Goal: Entertainment & Leisure: Consume media (video, audio)

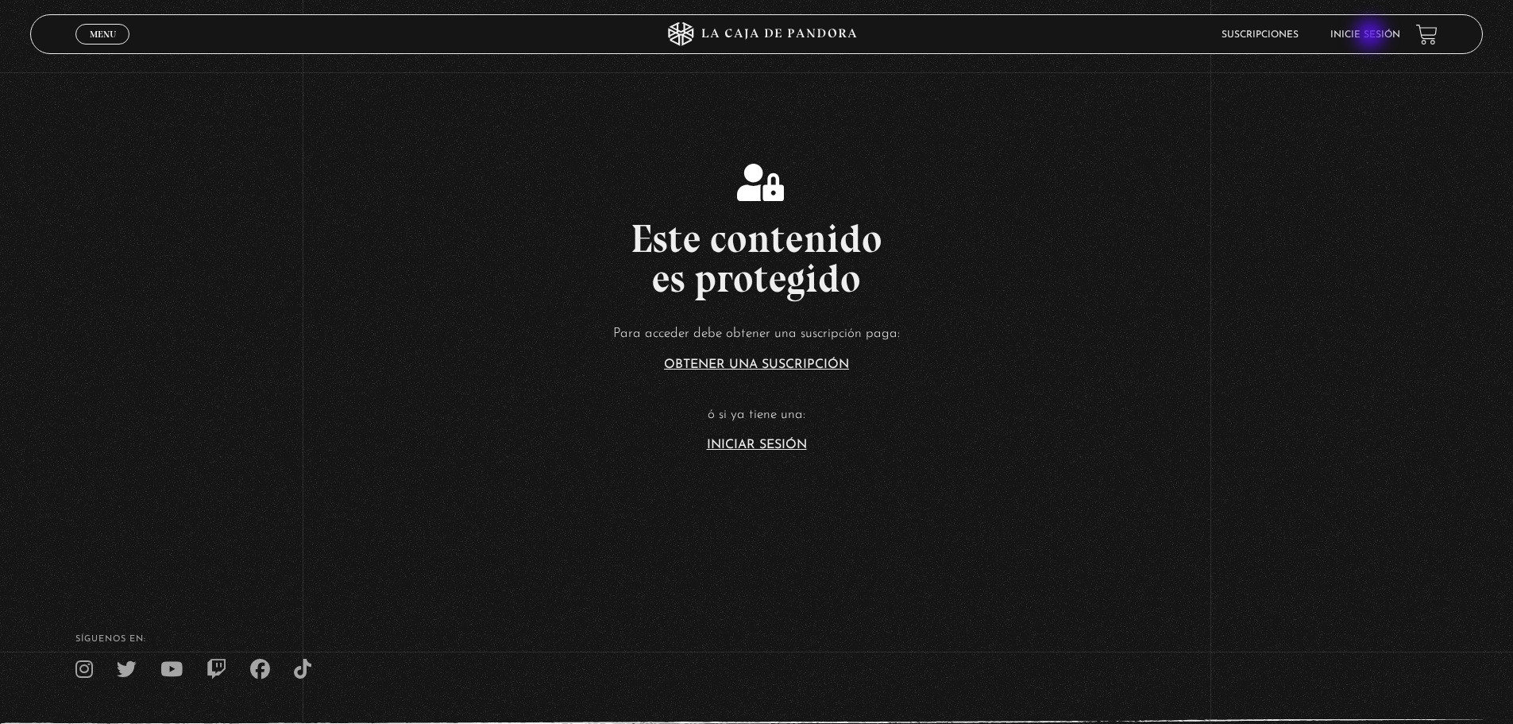
click at [1381, 30] on link "Inicie sesión" at bounding box center [1366, 35] width 70 height 10
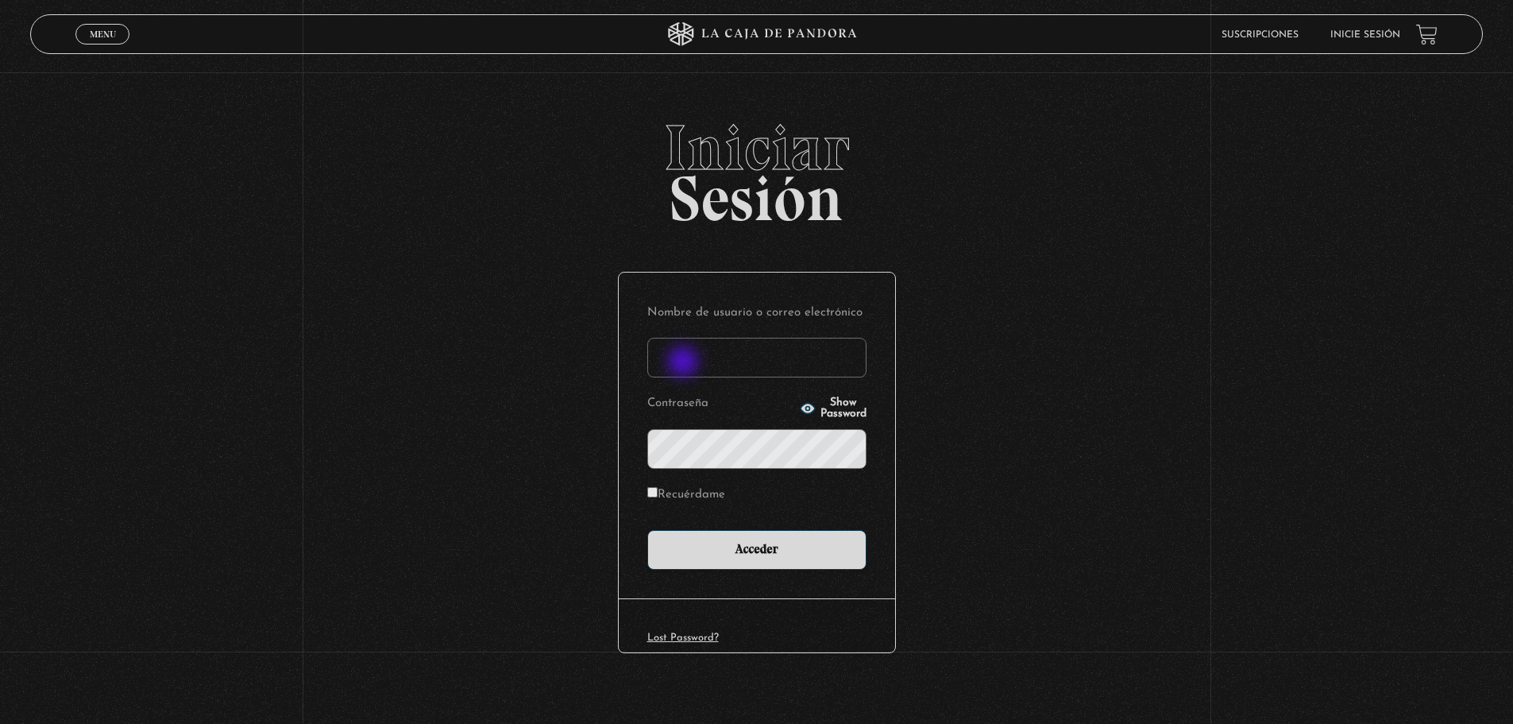
click at [682, 361] on input "Nombre de usuario o correo electrónico" at bounding box center [756, 358] width 219 height 40
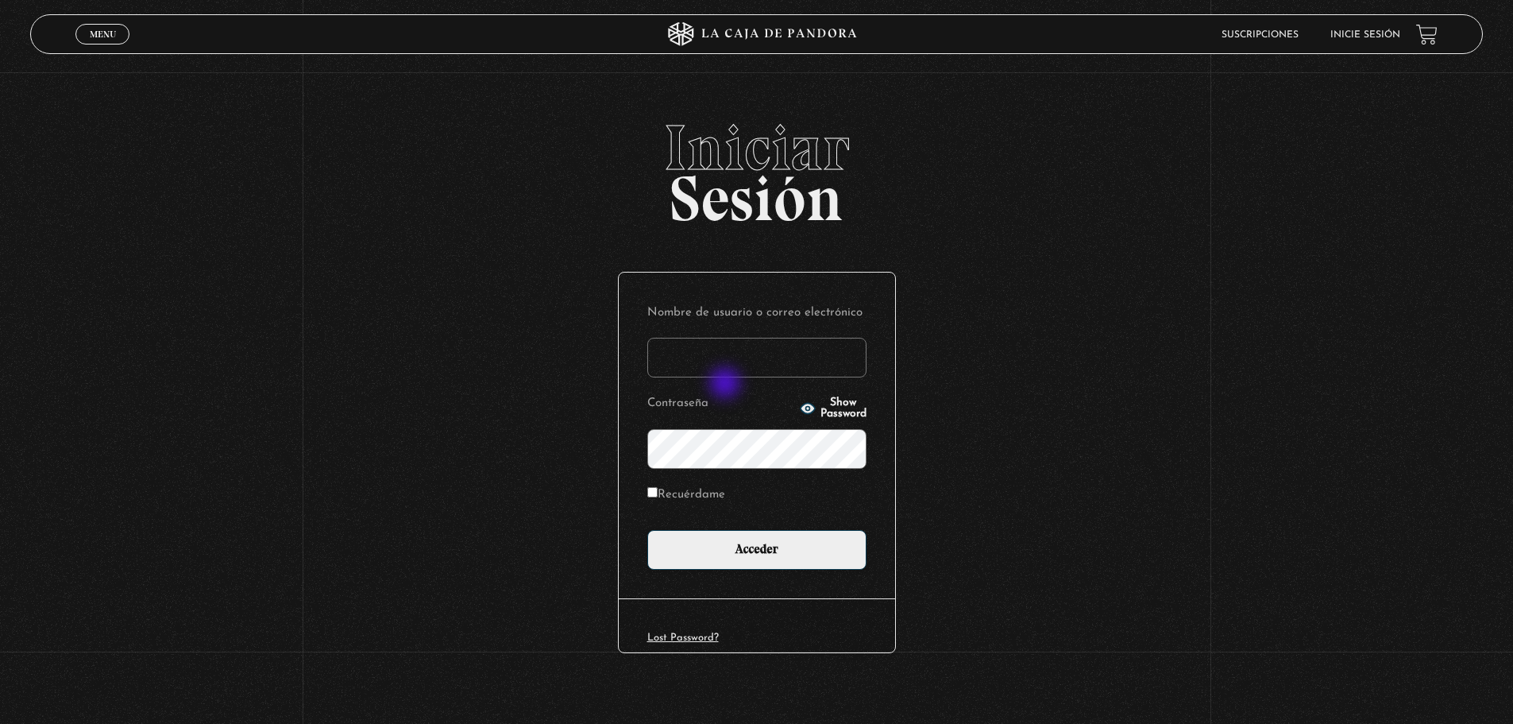
type input "gmonge8@hotmail.com"
click at [647, 530] on input "Acceder" at bounding box center [756, 550] width 219 height 40
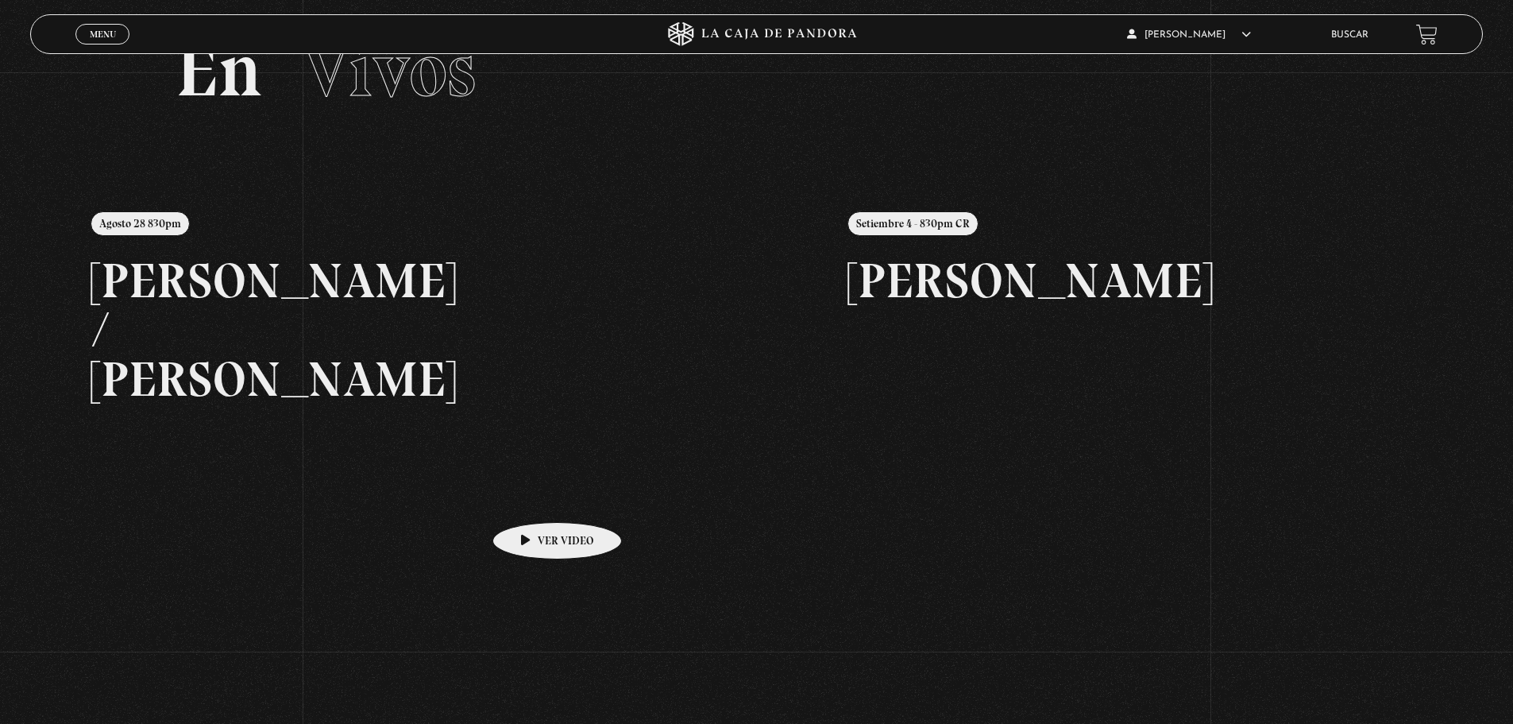
scroll to position [159, 0]
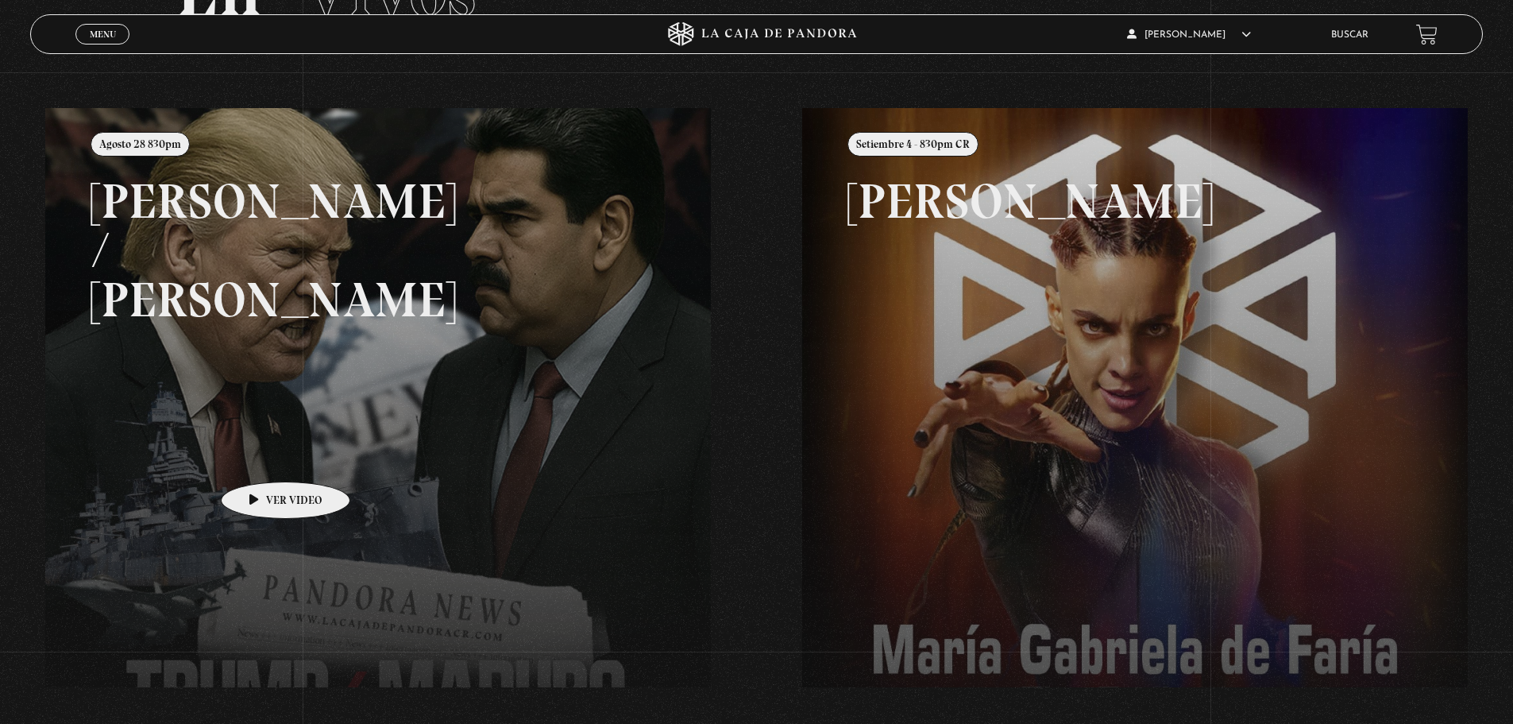
drag, startPoint x: 891, startPoint y: 458, endPoint x: 129, endPoint y: 457, distance: 762.6
click at [145, 457] on div "Menu Cerrar Gustavo Monge Picado En vivos Pandora Centinelas Mi cuenta Salir Bu…" at bounding box center [756, 421] width 1513 height 1017
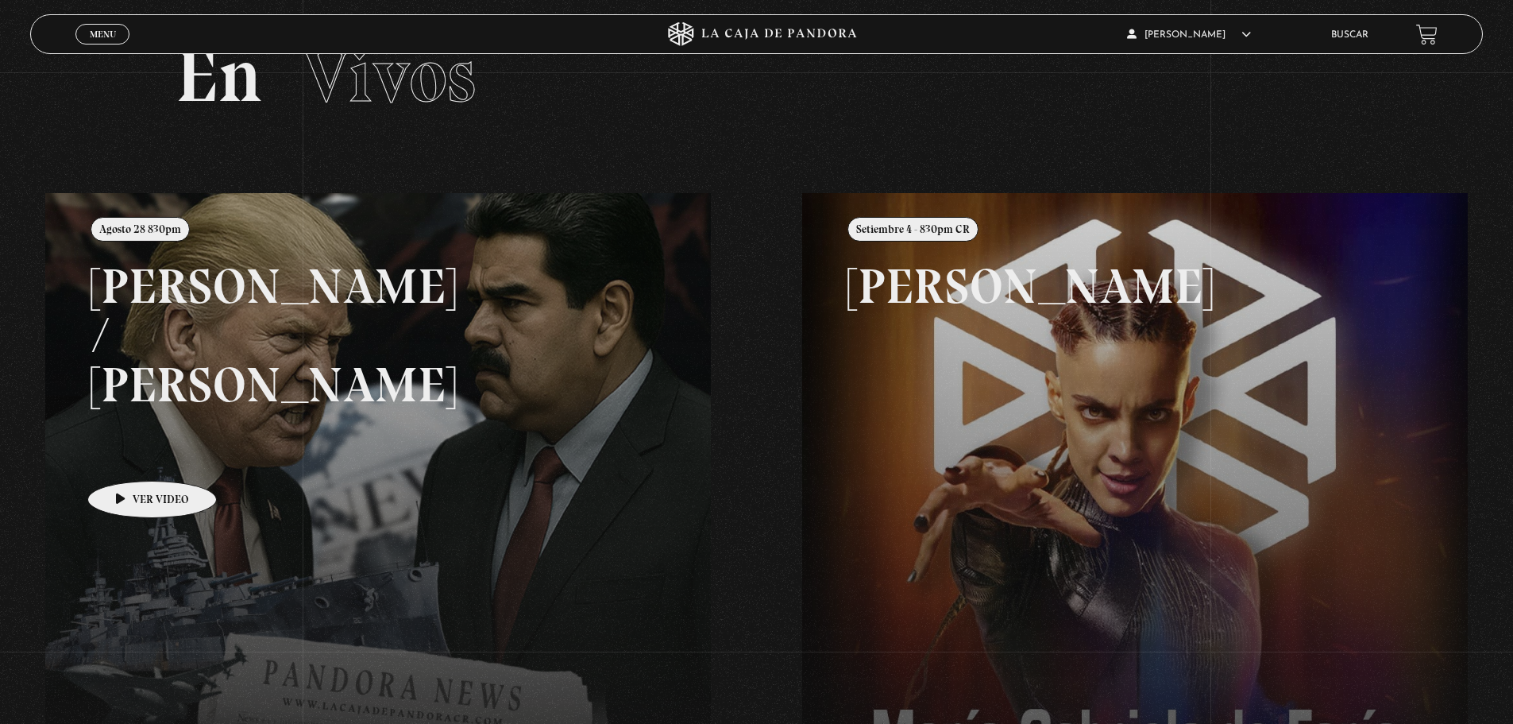
scroll to position [0, 0]
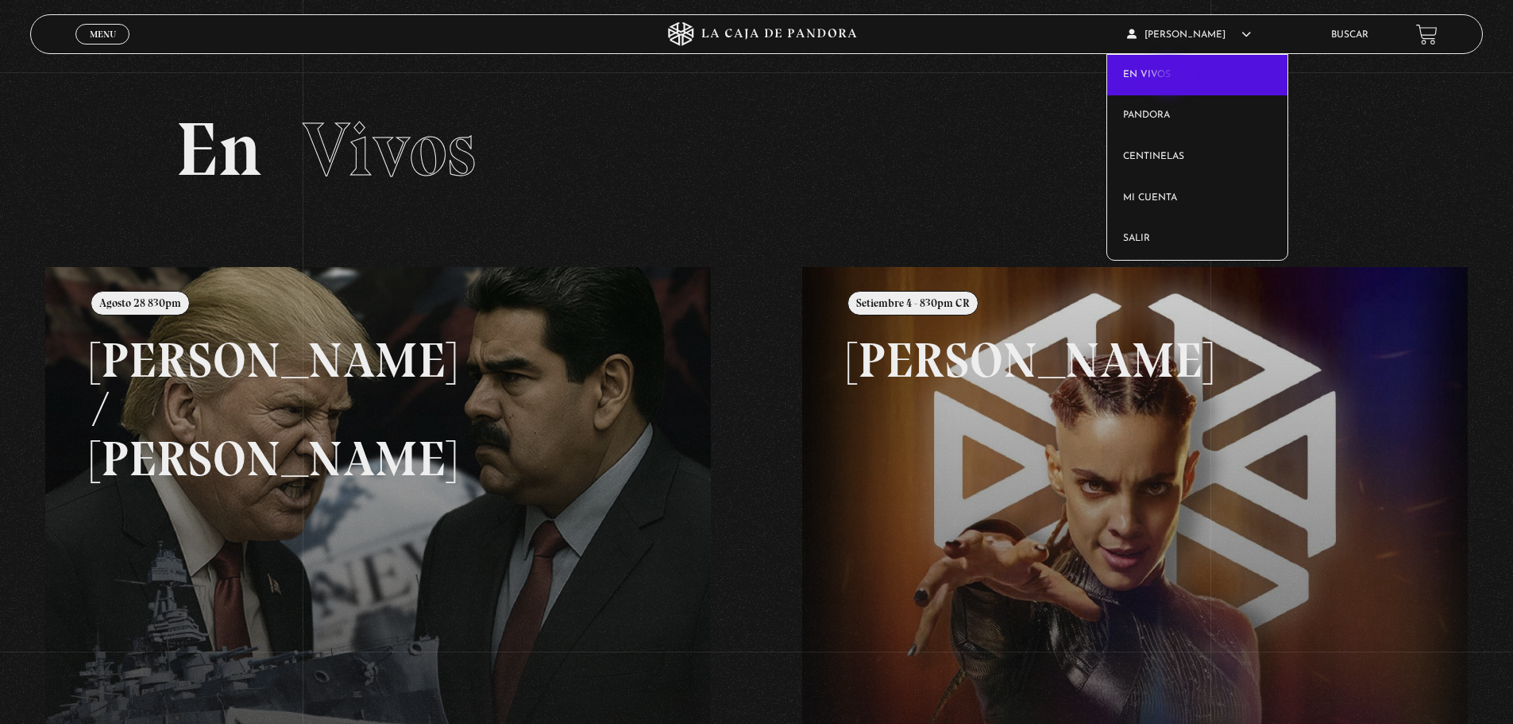
click at [1170, 78] on link "En vivos" at bounding box center [1197, 75] width 180 height 41
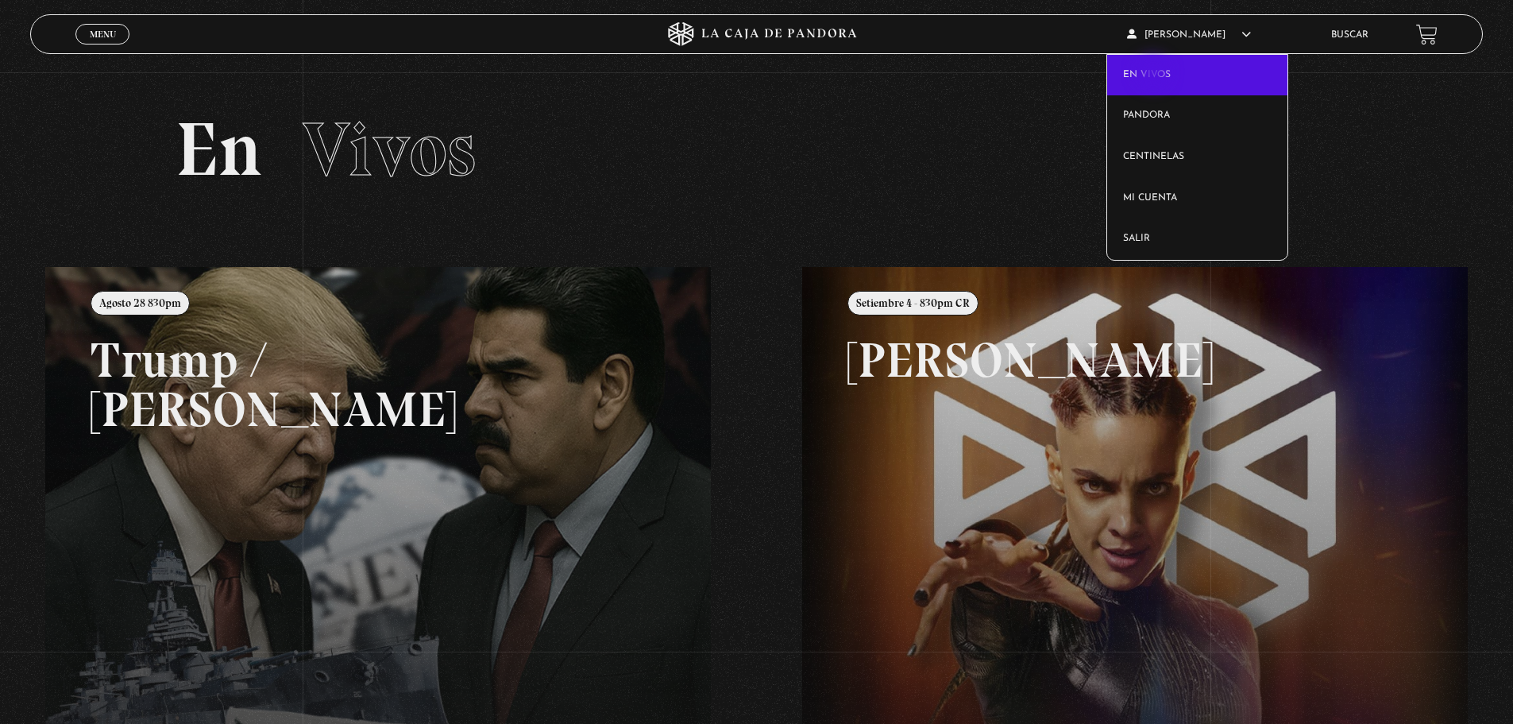
click at [1155, 74] on link "En vivos" at bounding box center [1197, 75] width 180 height 41
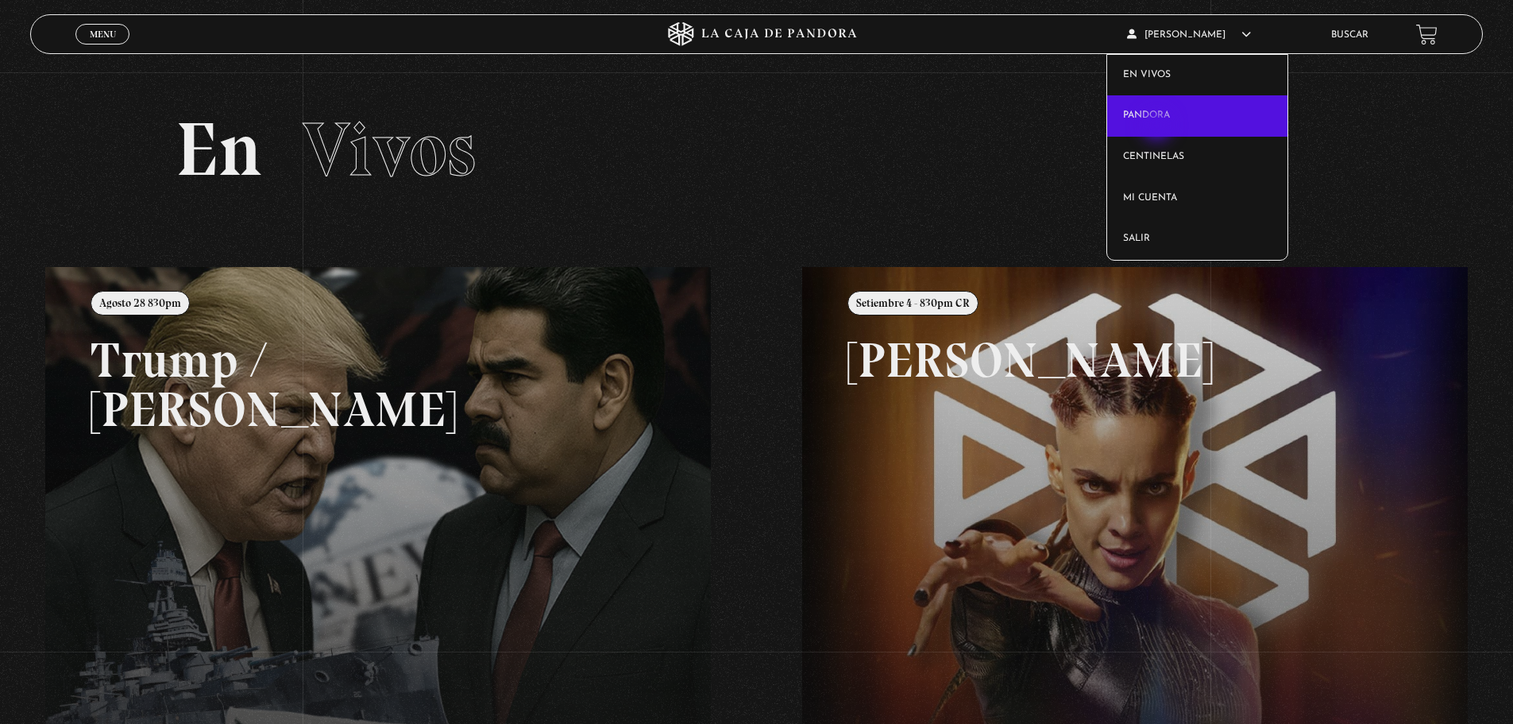
click at [1159, 126] on link "Pandora" at bounding box center [1197, 115] width 180 height 41
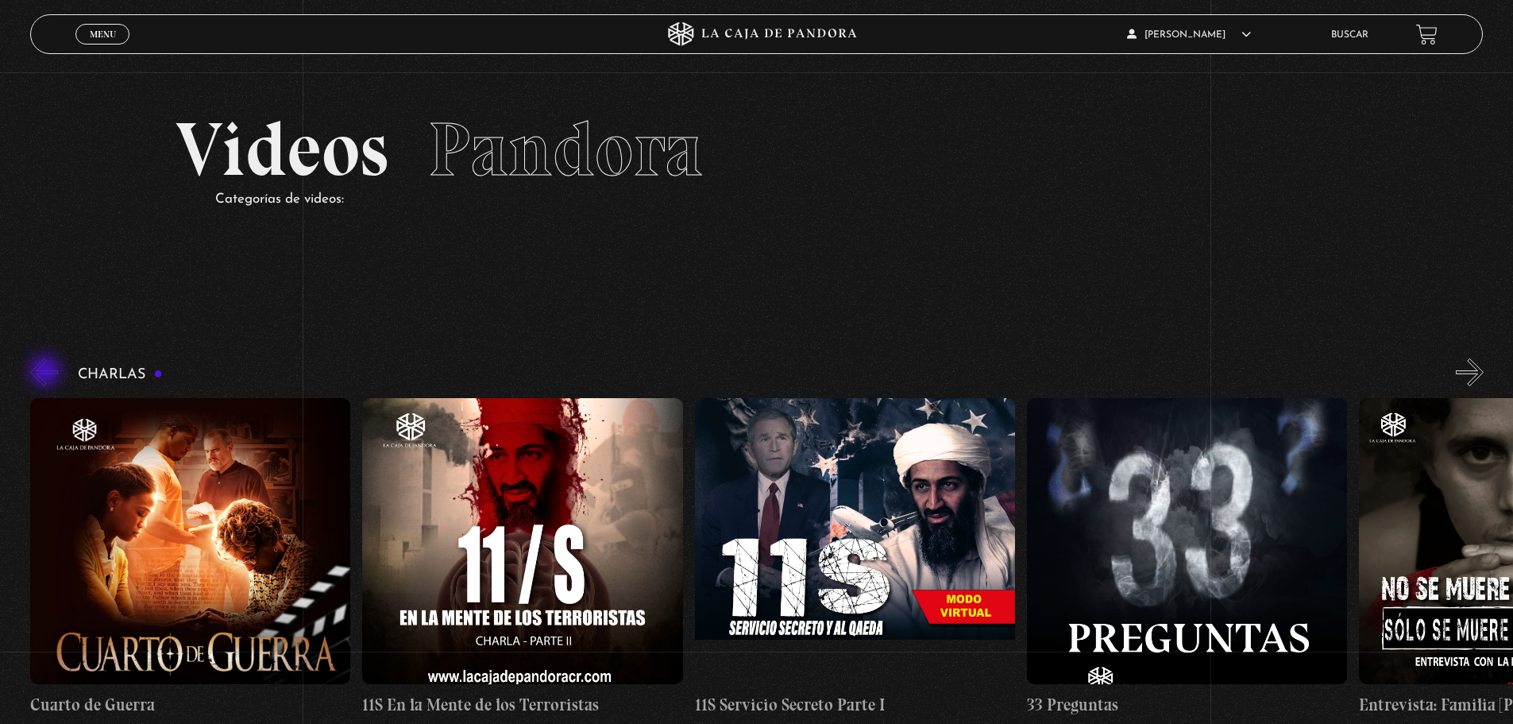
click at [47, 373] on button "«" at bounding box center [44, 372] width 28 height 28
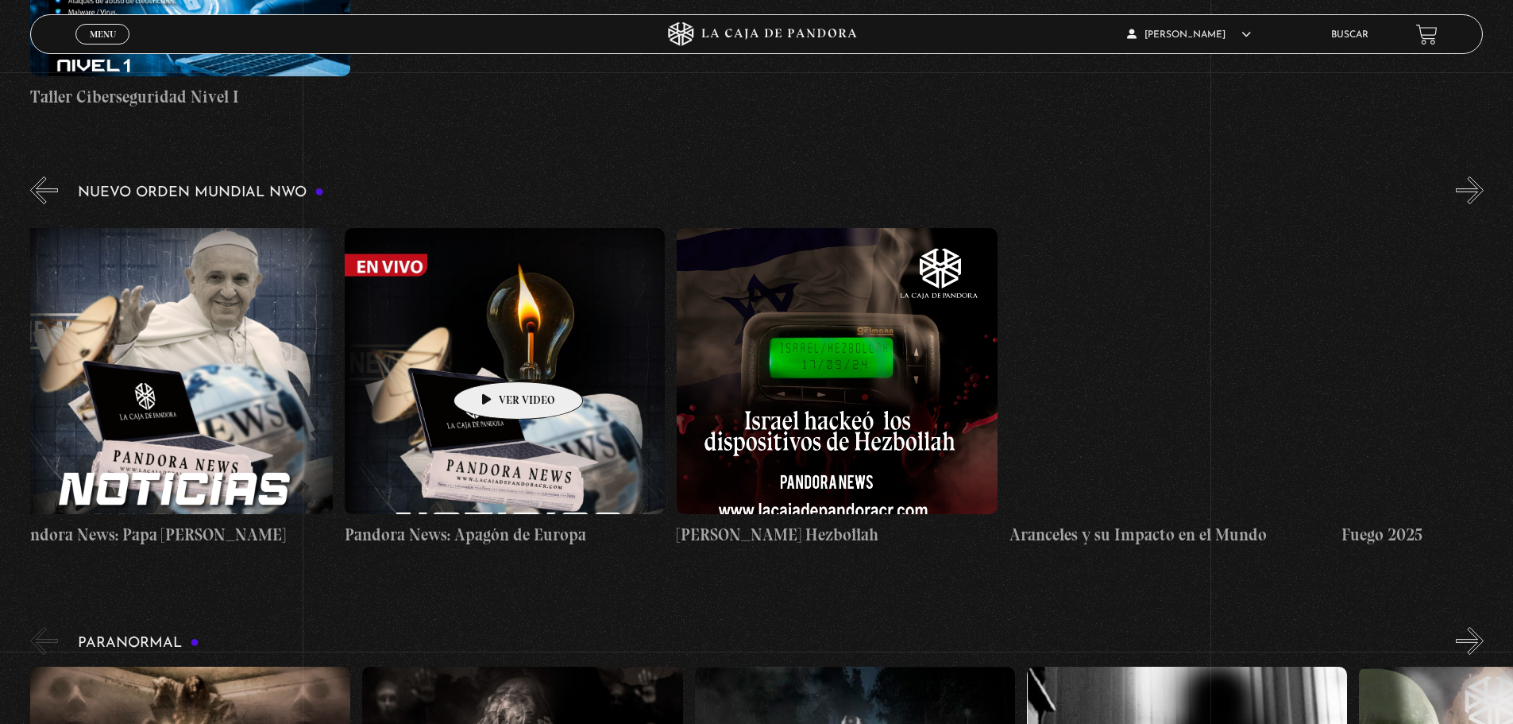
scroll to position [0, 1350]
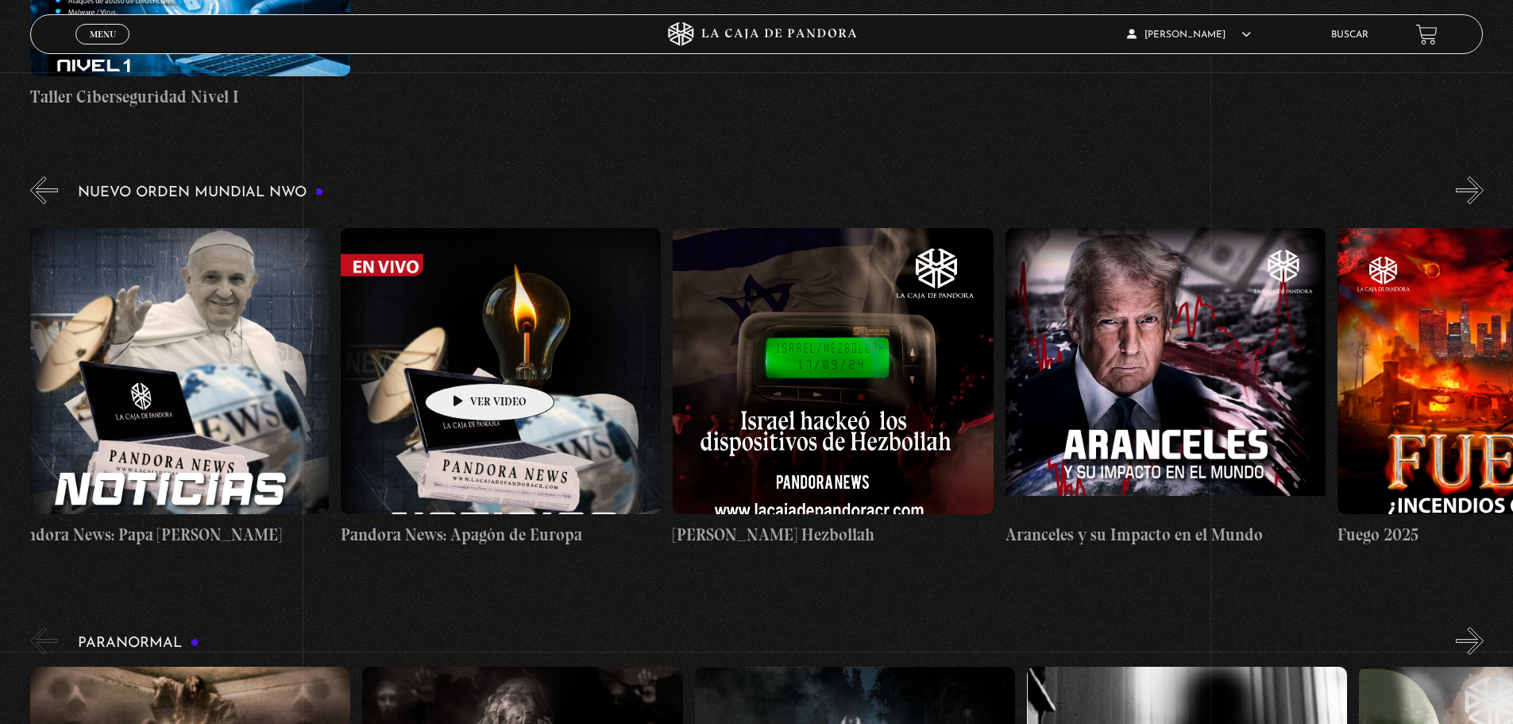
drag, startPoint x: 735, startPoint y: 354, endPoint x: 465, endPoint y: 359, distance: 270.1
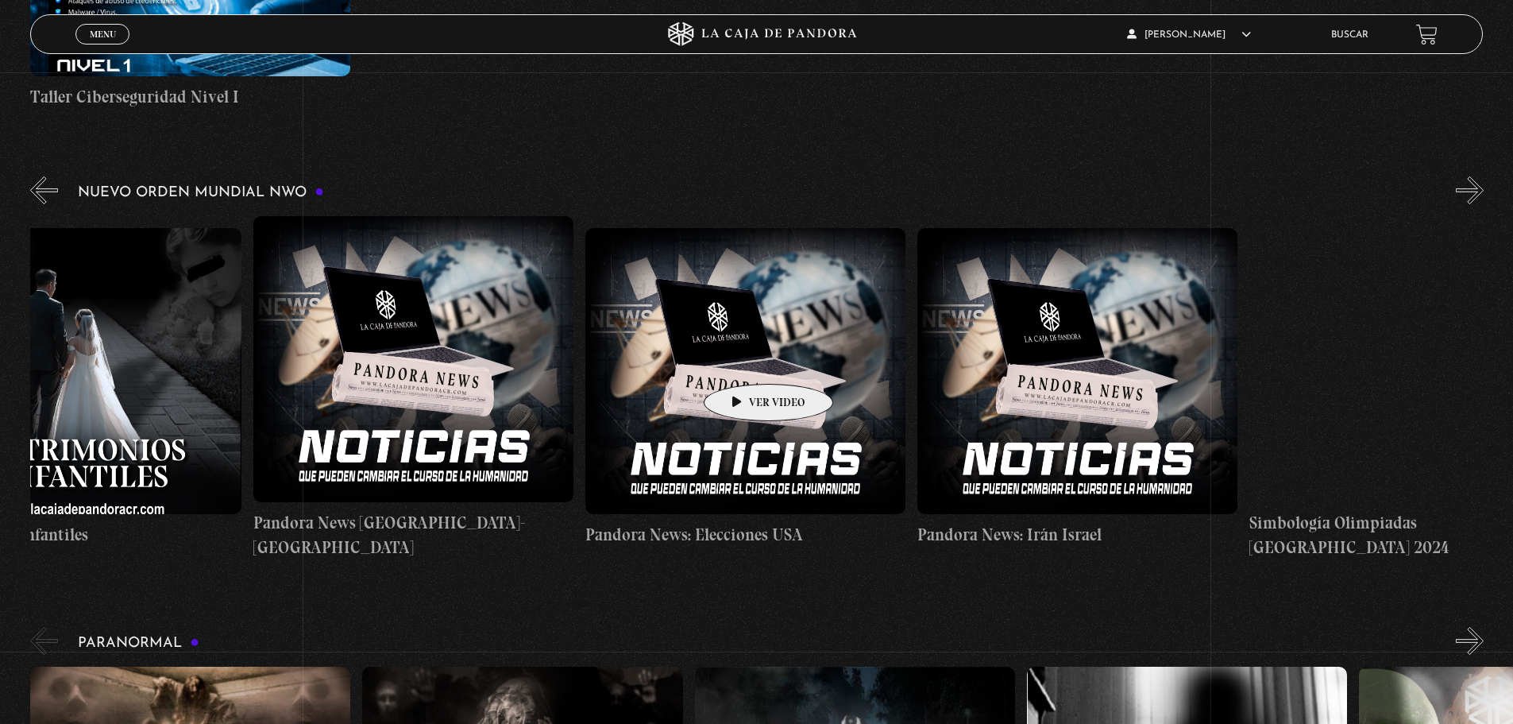
drag, startPoint x: 1160, startPoint y: 359, endPoint x: 732, endPoint y: 359, distance: 427.4
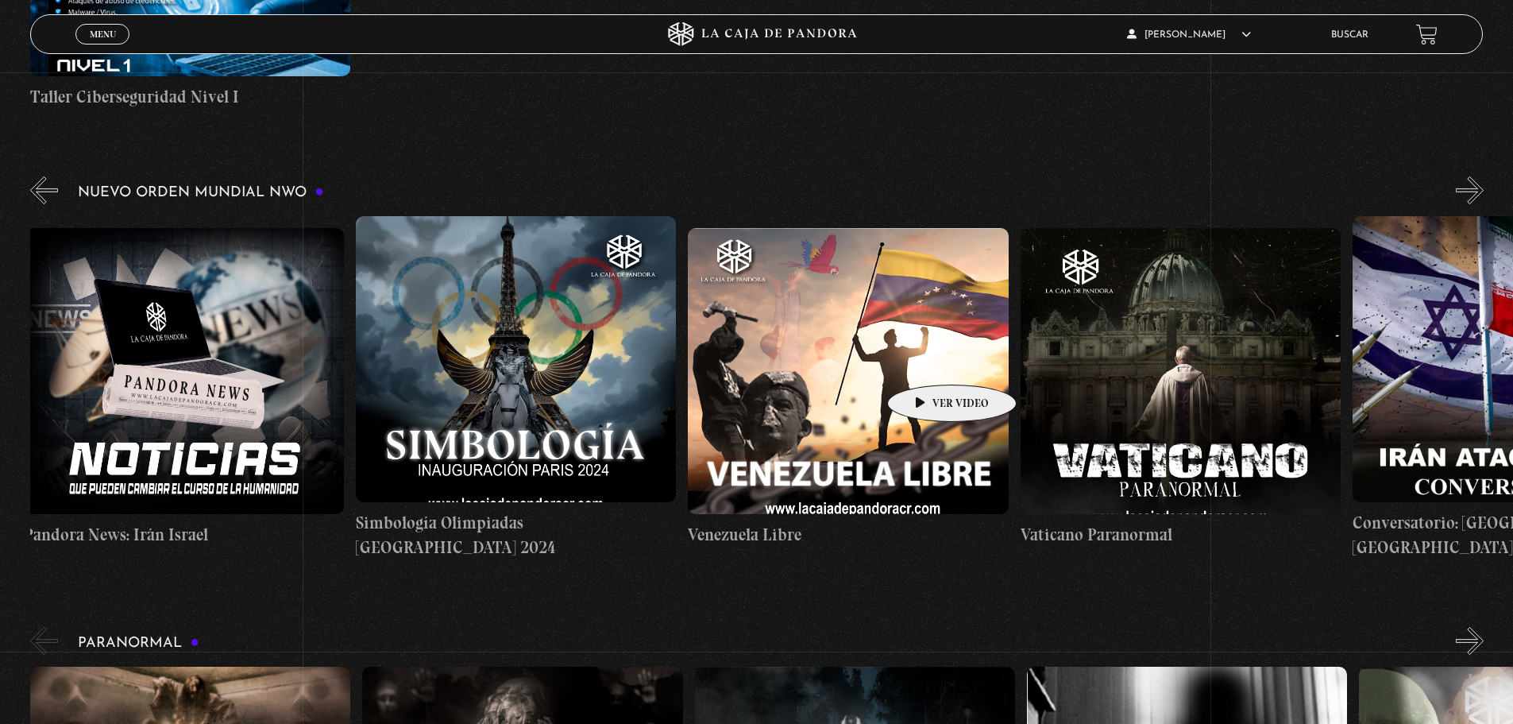
drag, startPoint x: 1095, startPoint y: 358, endPoint x: 925, endPoint y: 361, distance: 170.8
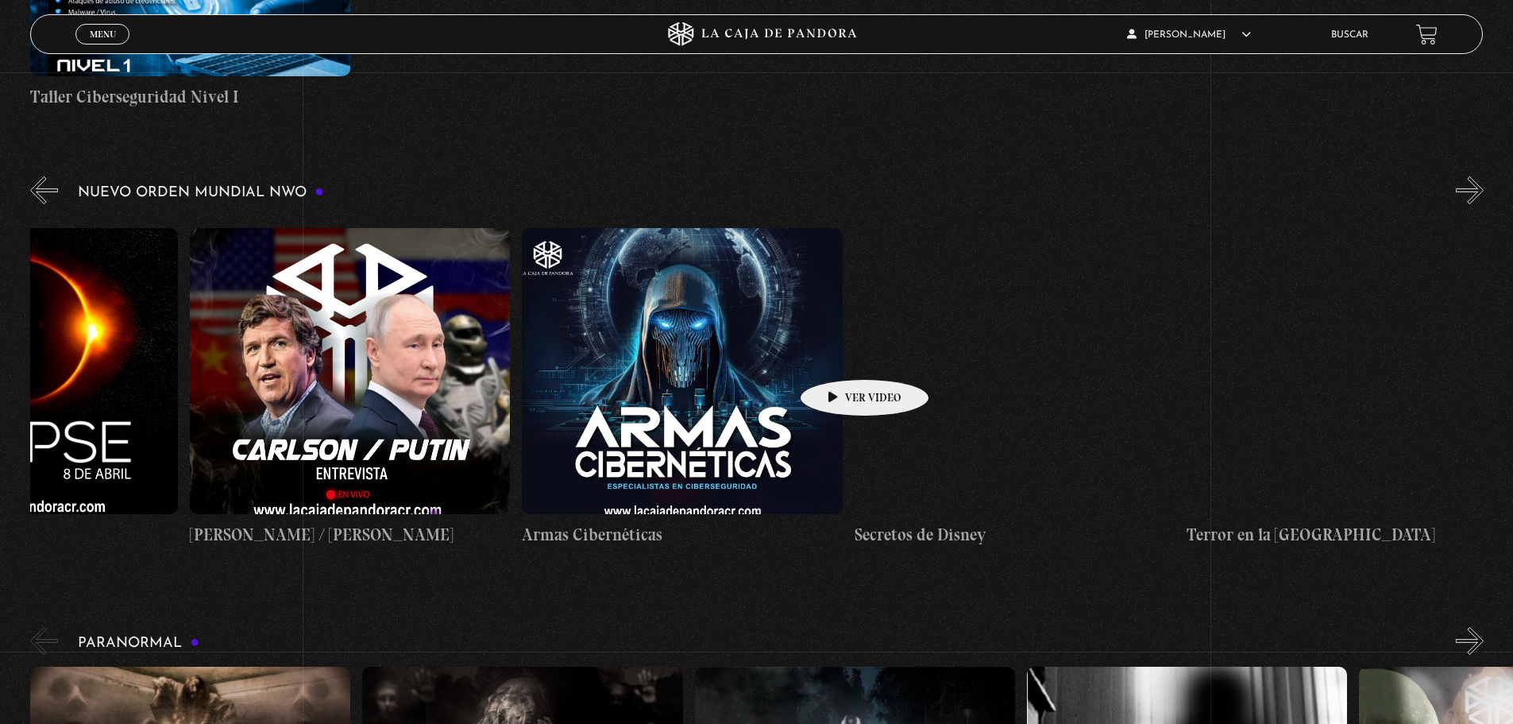
scroll to position [0, 6156]
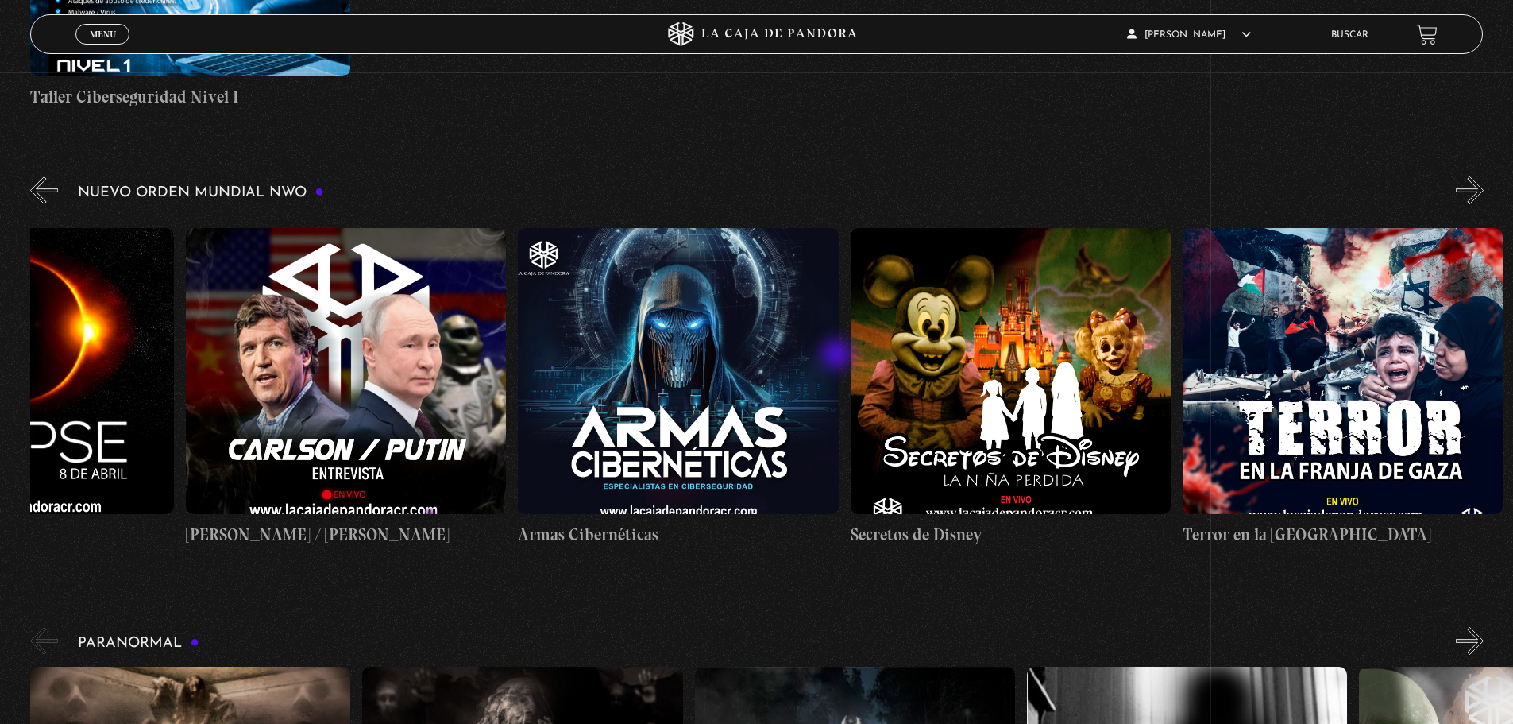
drag, startPoint x: 1204, startPoint y: 351, endPoint x: 839, endPoint y: 356, distance: 365.4
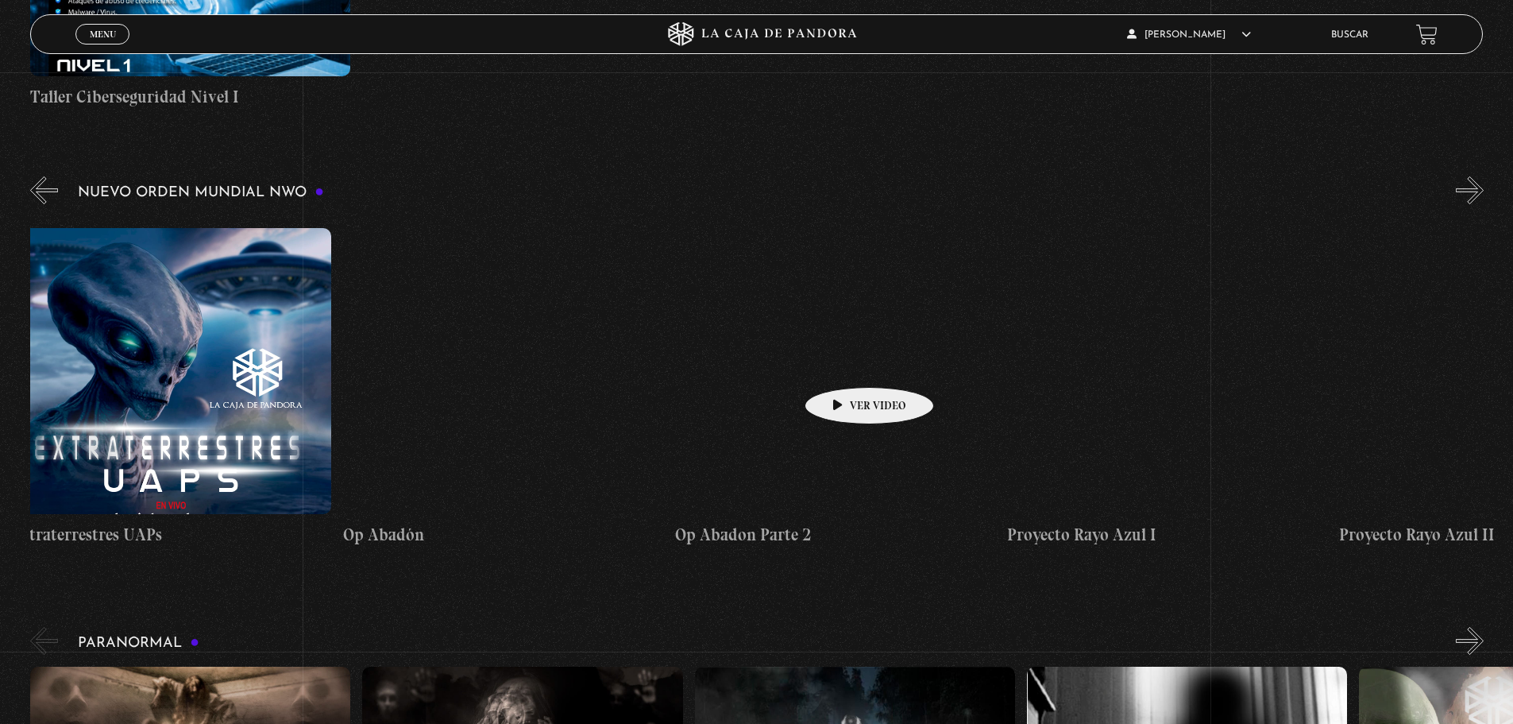
scroll to position [0, 8491]
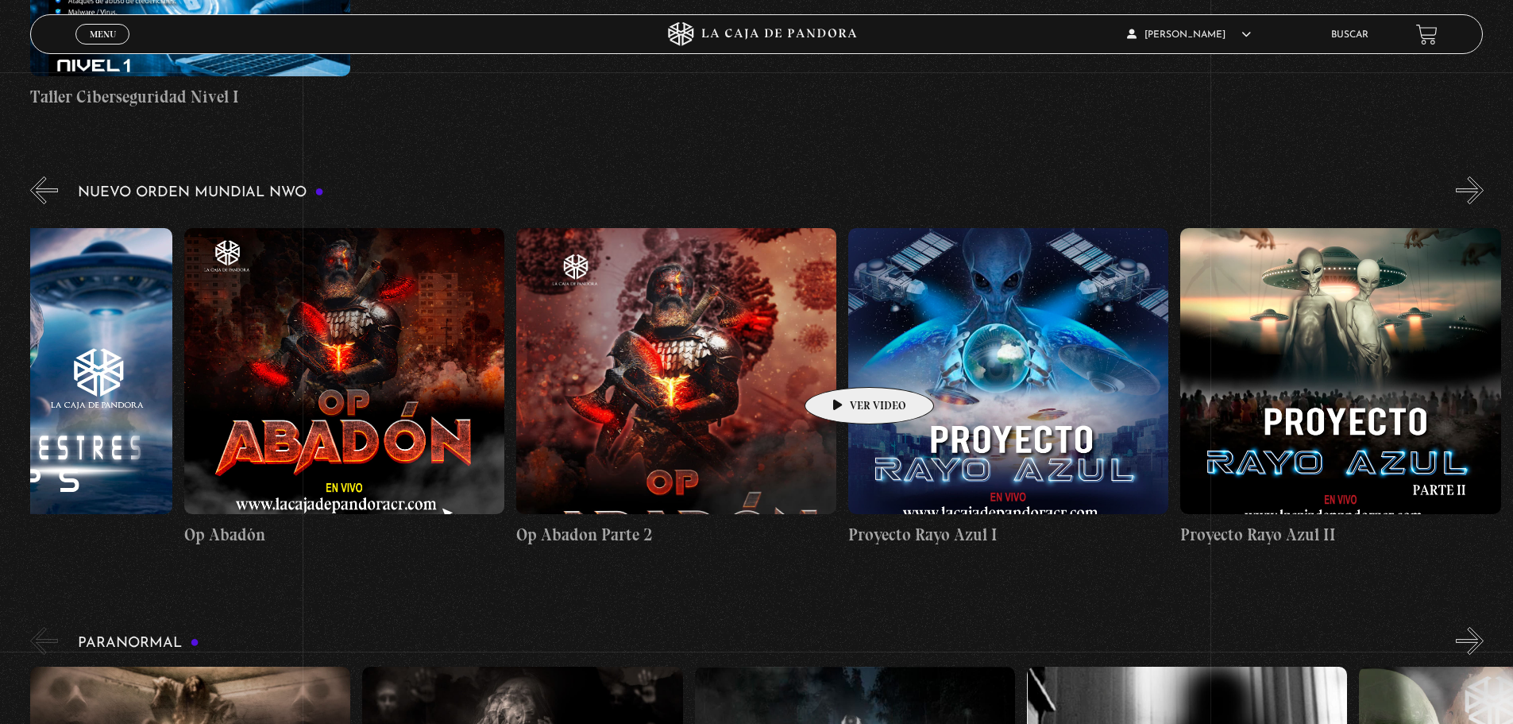
drag, startPoint x: 1286, startPoint y: 352, endPoint x: 817, endPoint y: 364, distance: 469.6
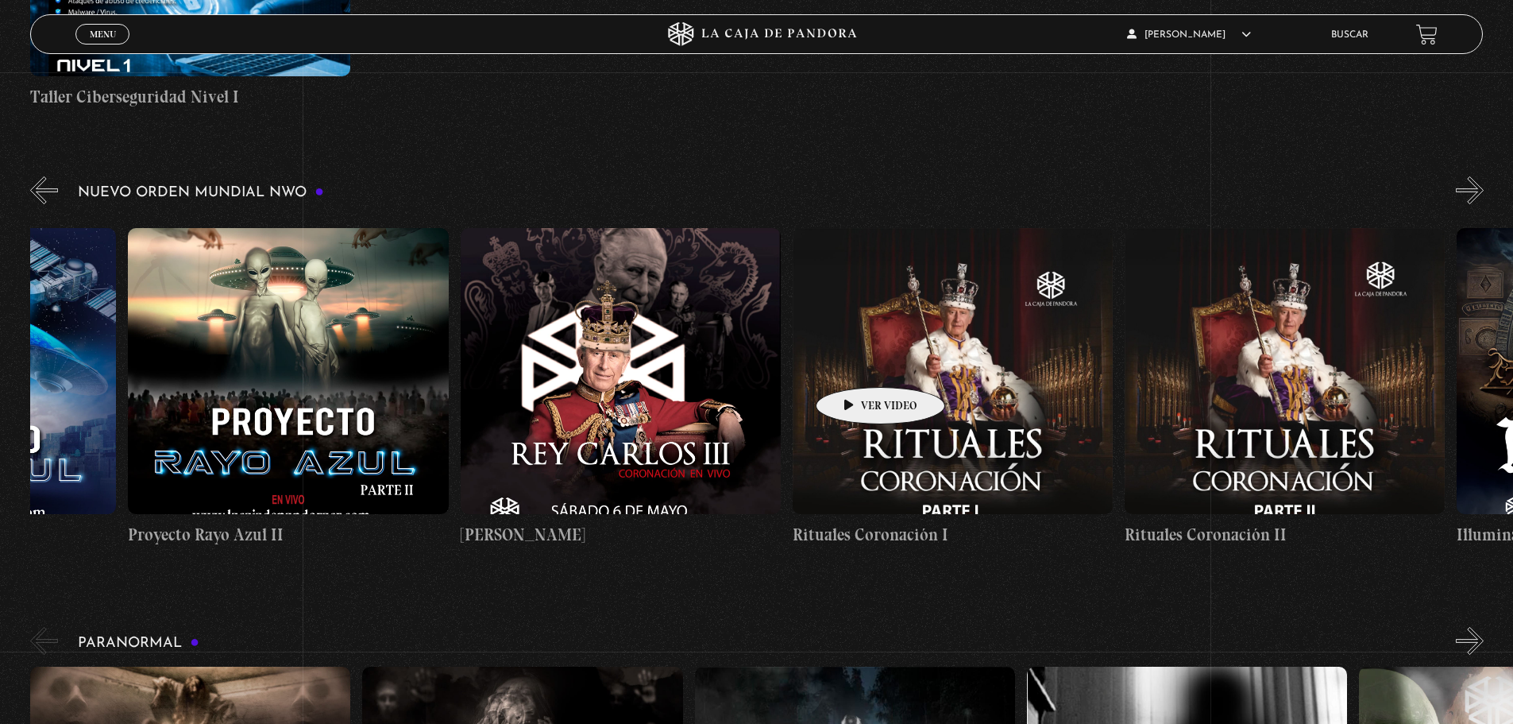
scroll to position [0, 9552]
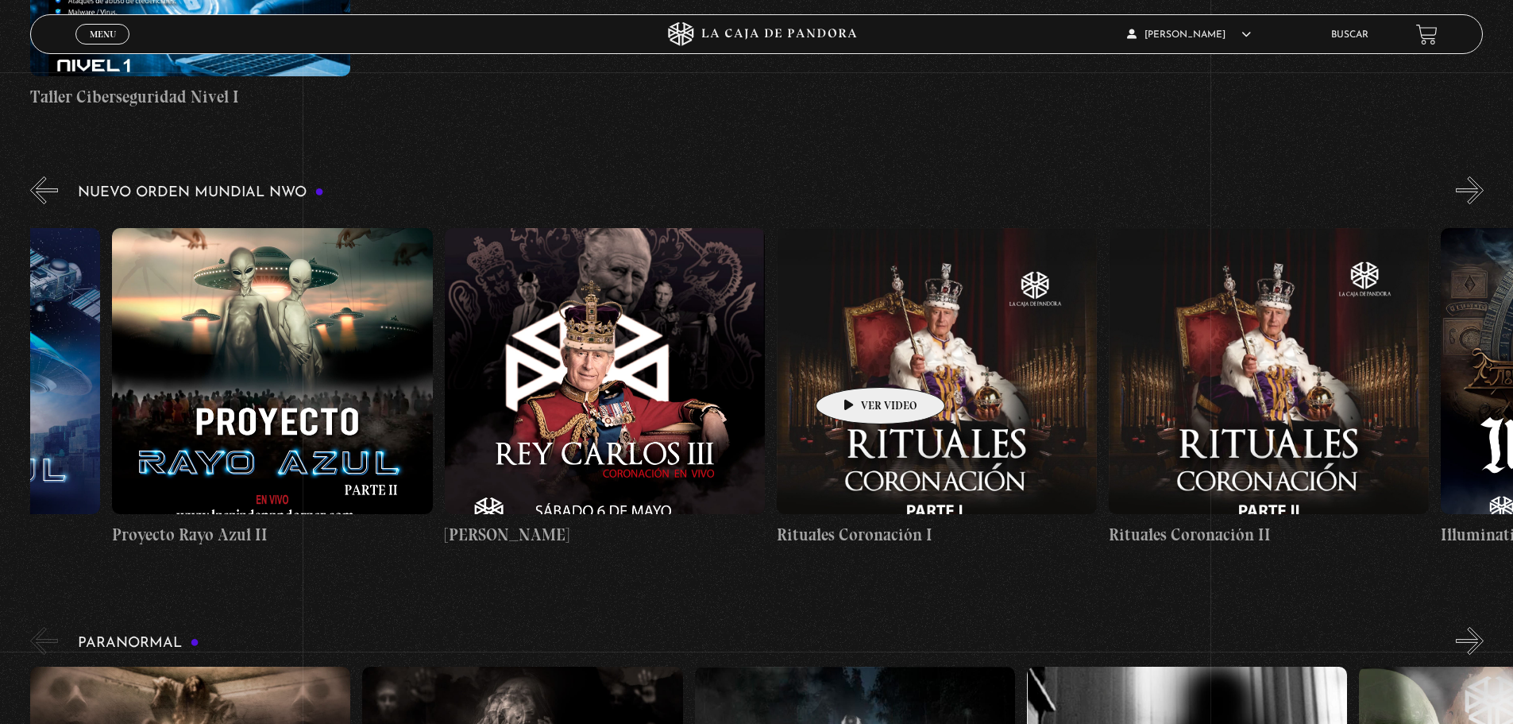
drag, startPoint x: 1063, startPoint y: 360, endPoint x: 850, endPoint y: 364, distance: 212.9
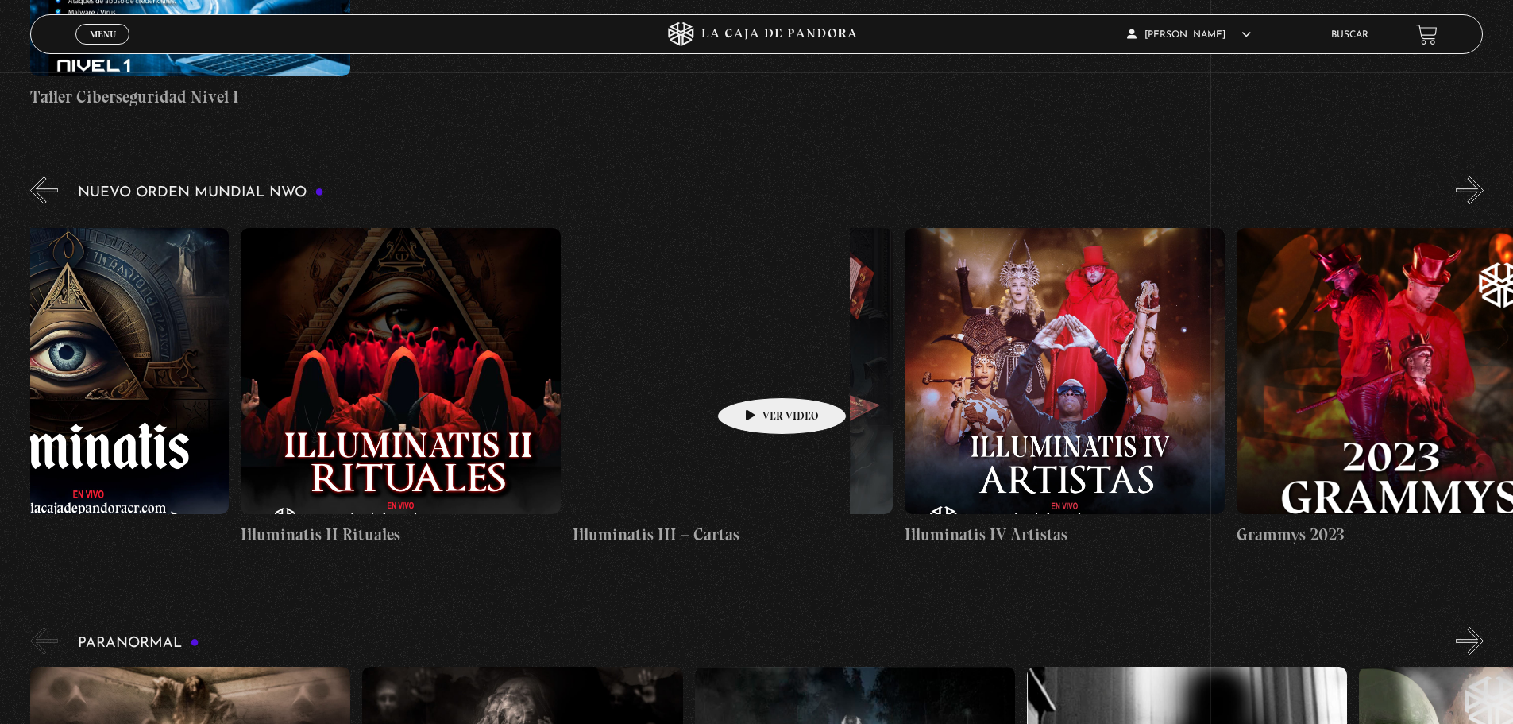
scroll to position [0, 11113]
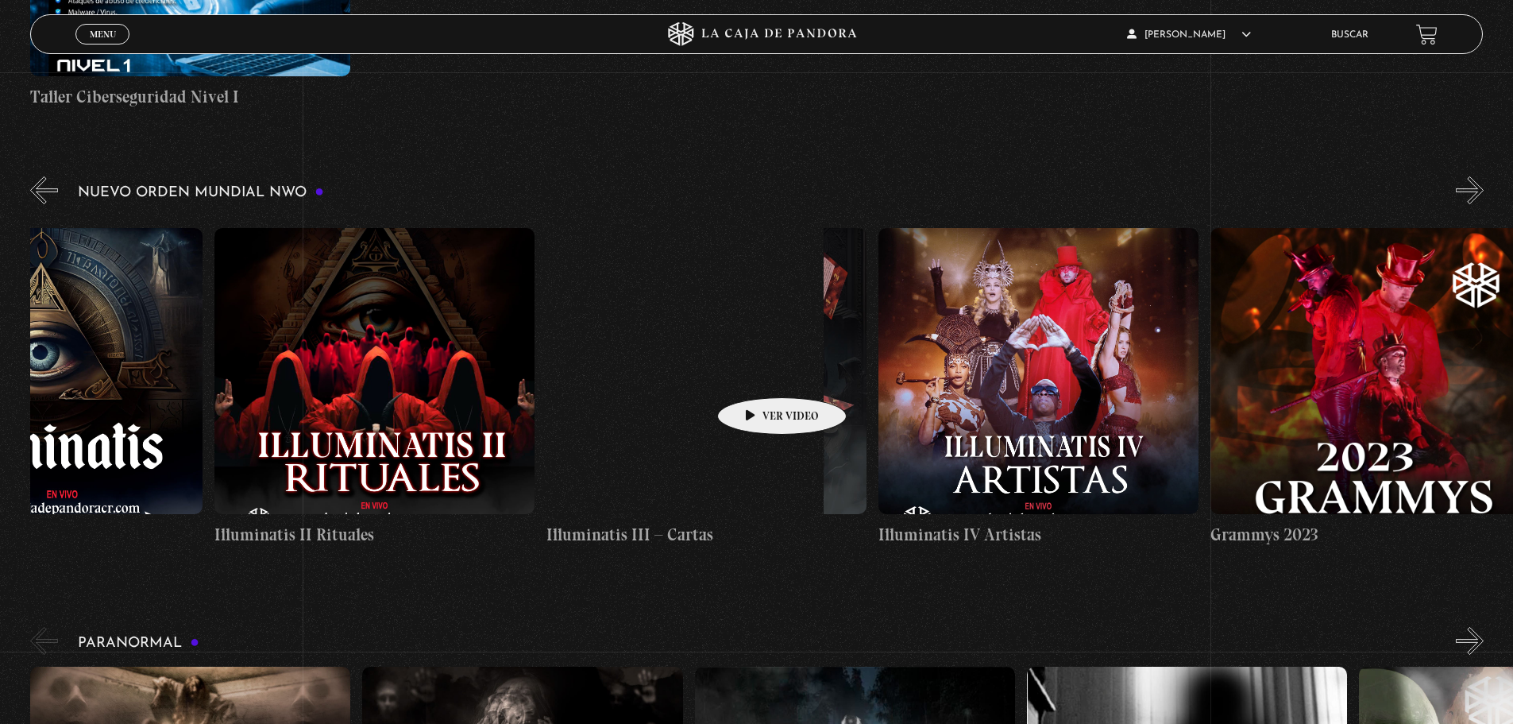
drag, startPoint x: 1066, startPoint y: 373, endPoint x: 754, endPoint y: 373, distance: 312.2
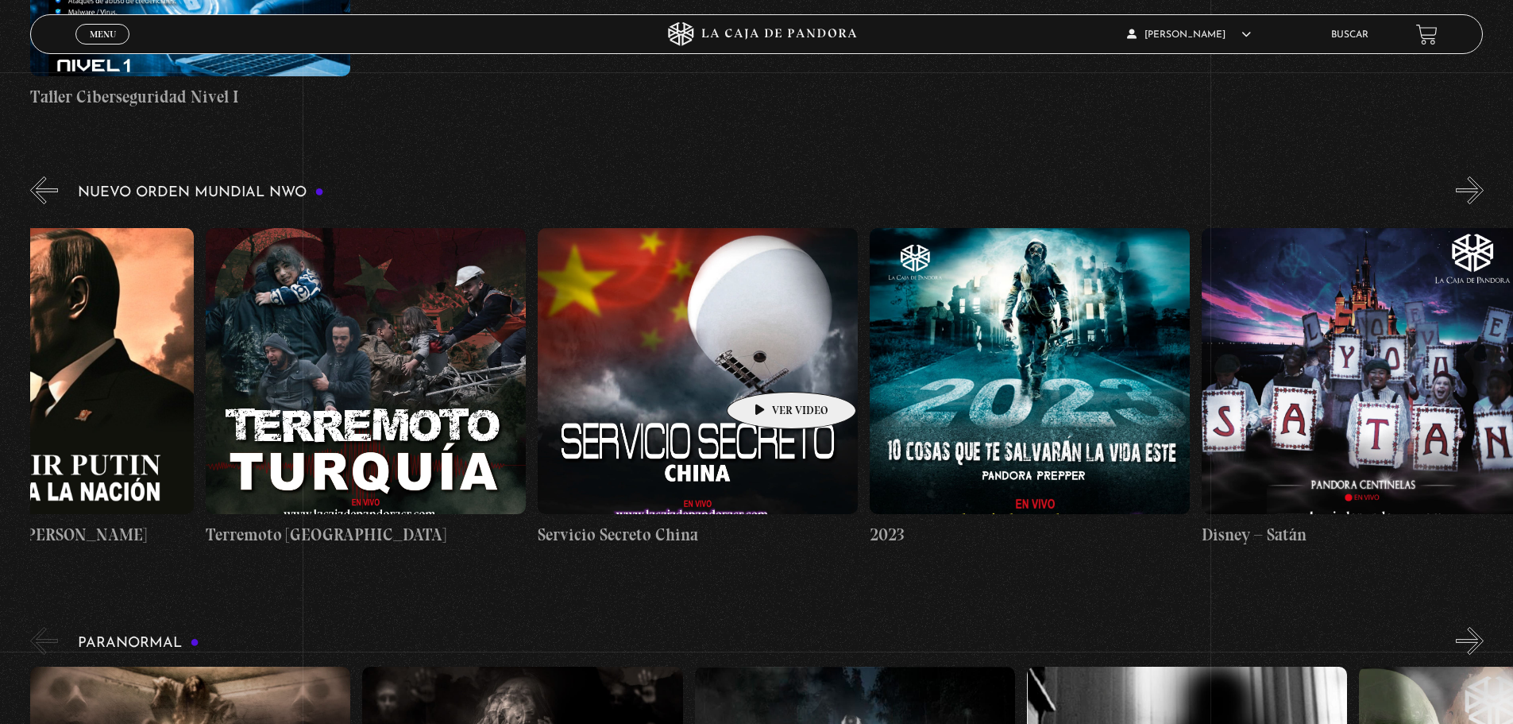
drag, startPoint x: 1087, startPoint y: 365, endPoint x: 765, endPoint y: 367, distance: 322.5
click at [766, 368] on div "Área 51 Células Durmientes Pandora News: Israel vrs Irán Parte I Pandora News: …" at bounding box center [371, 388] width 26245 height 344
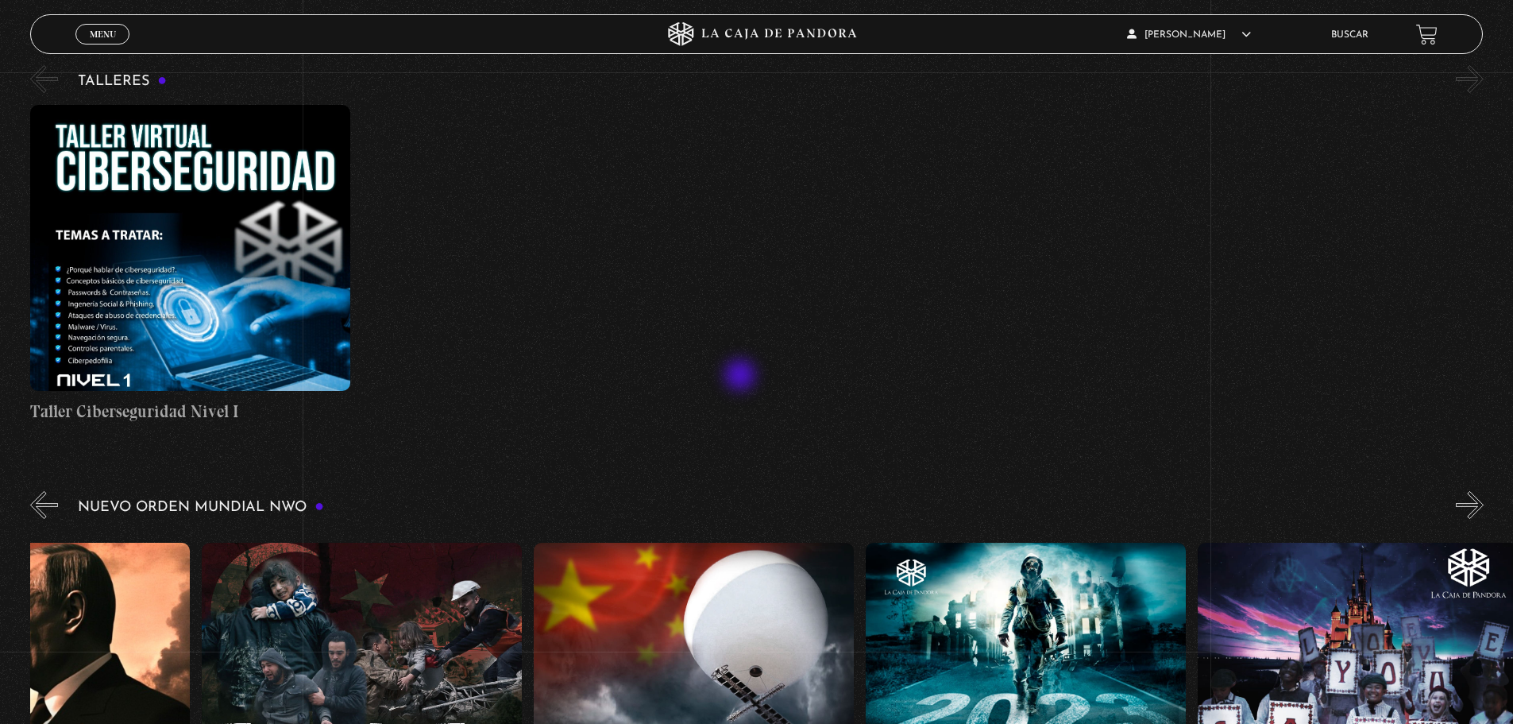
scroll to position [874, 0]
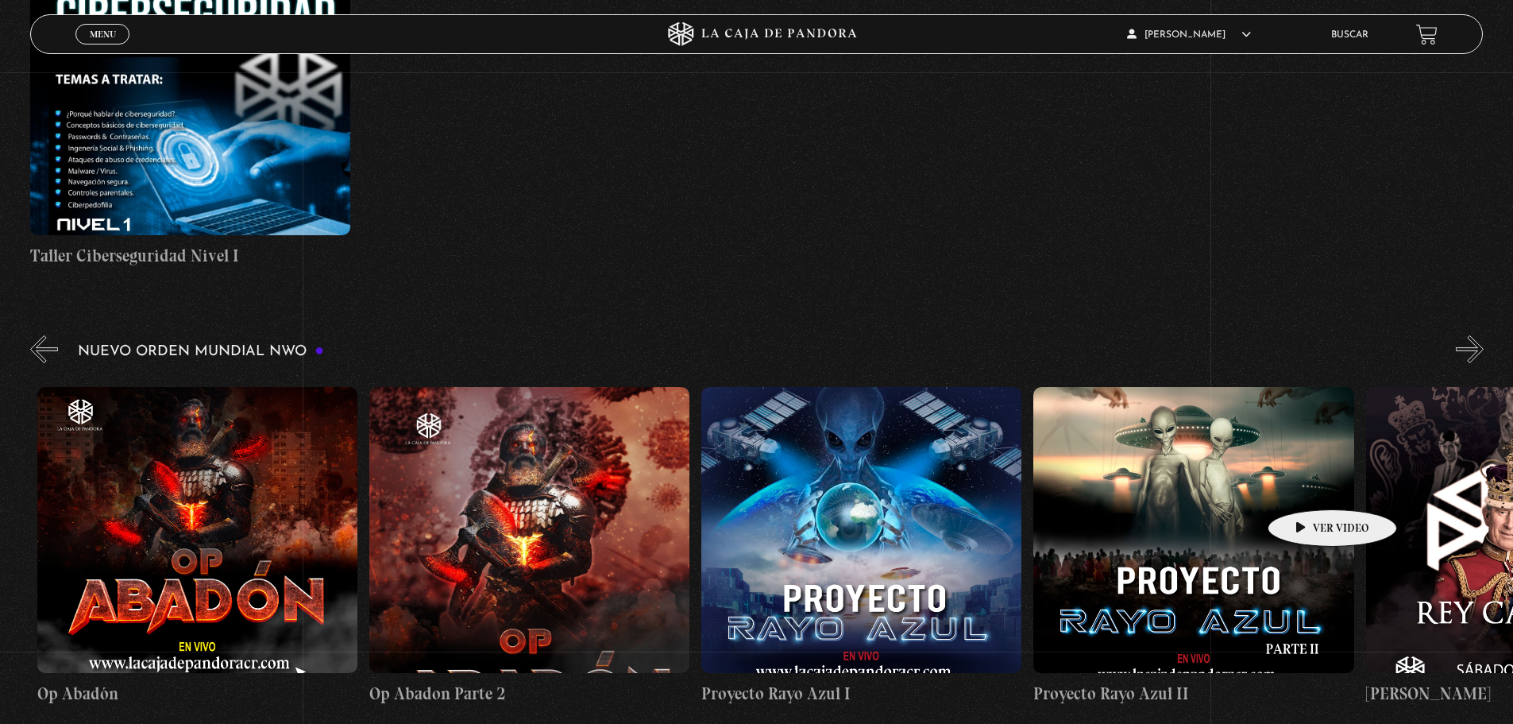
drag, startPoint x: 250, startPoint y: 500, endPoint x: 1323, endPoint y: 484, distance: 1072.5
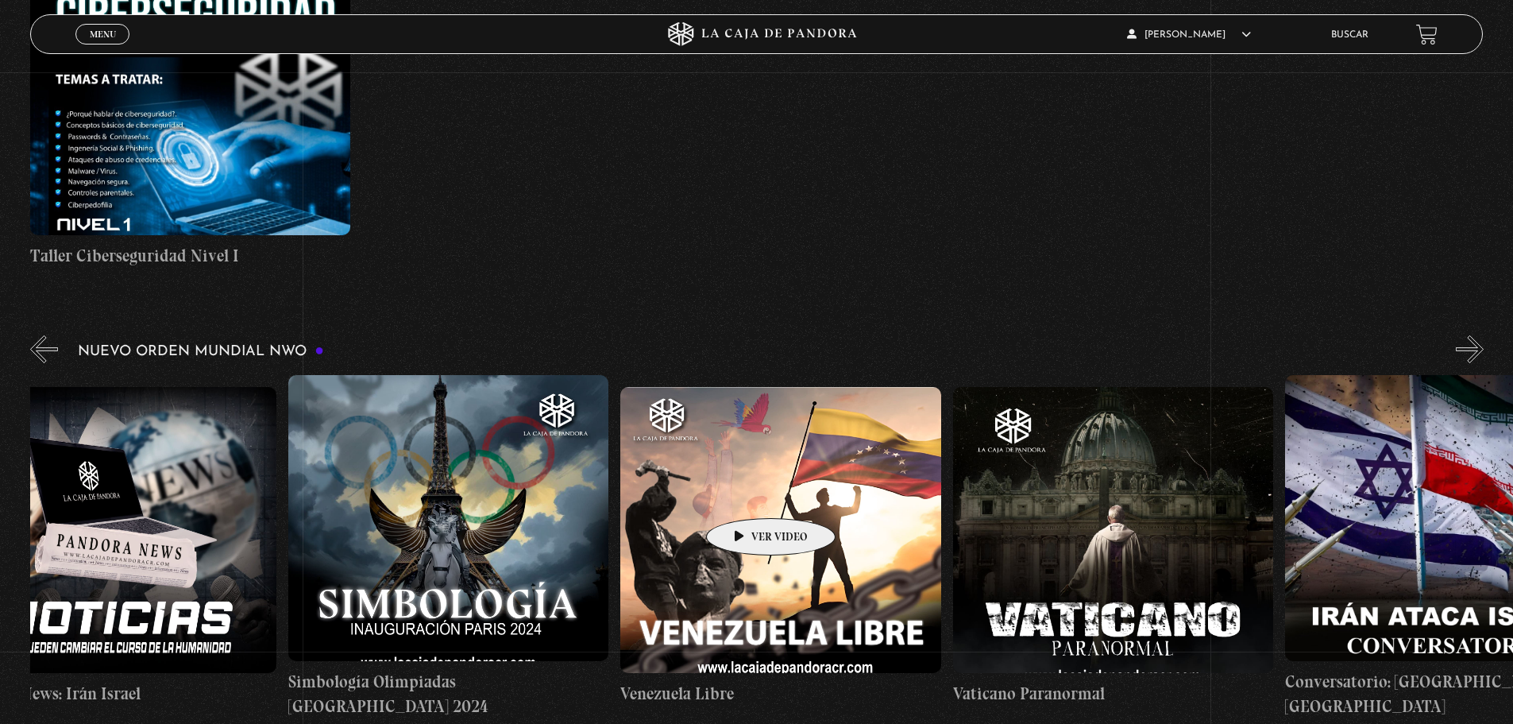
drag, startPoint x: 248, startPoint y: 480, endPoint x: 840, endPoint y: 500, distance: 592.9
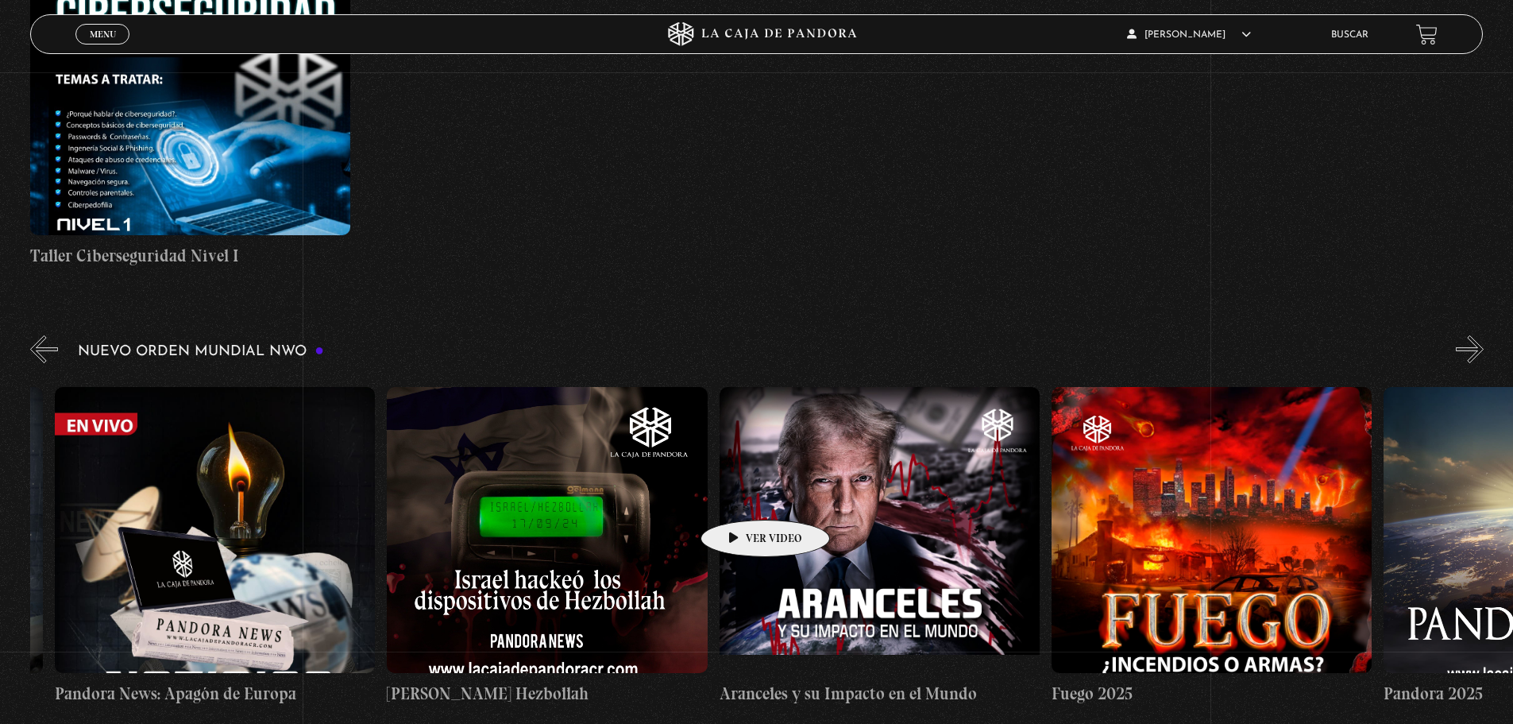
drag, startPoint x: 224, startPoint y: 477, endPoint x: 775, endPoint y: 496, distance: 551.6
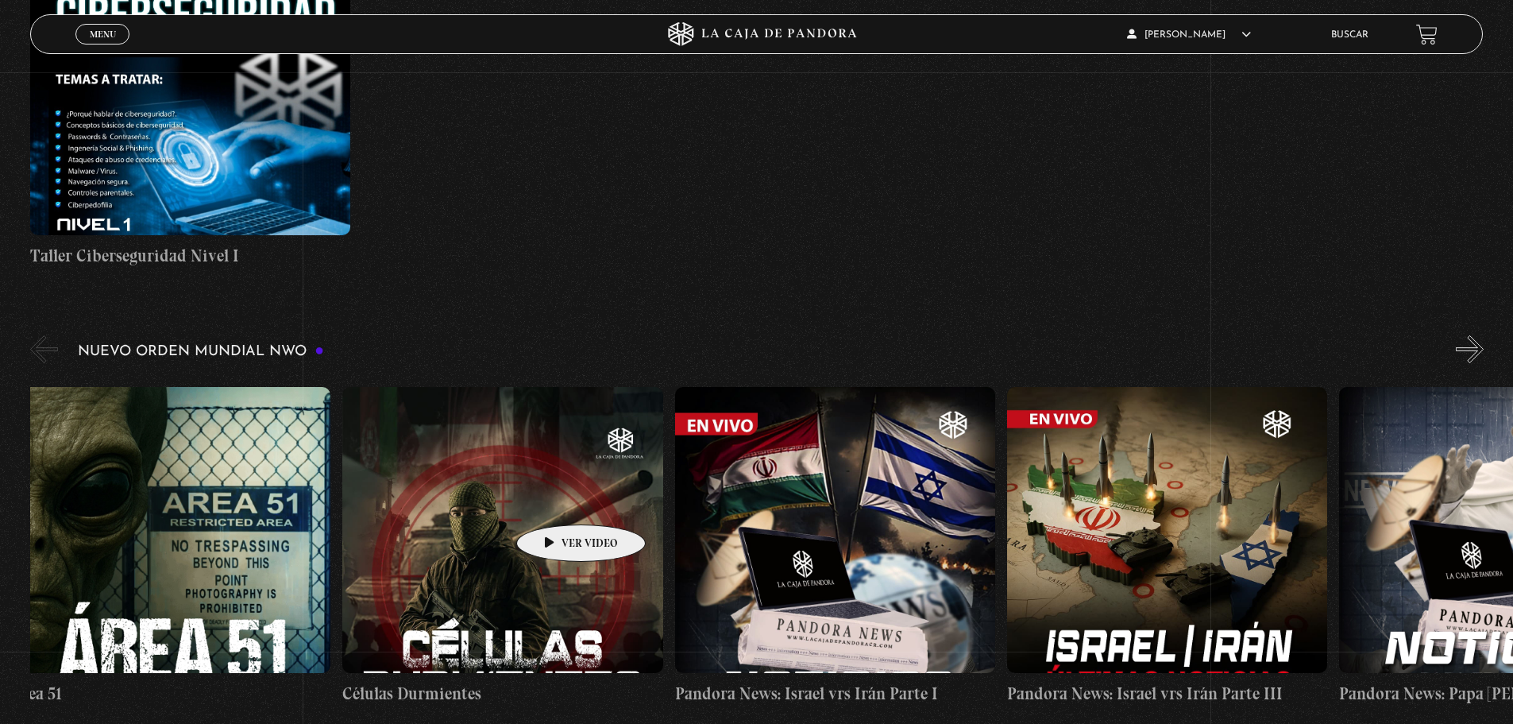
scroll to position [0, 0]
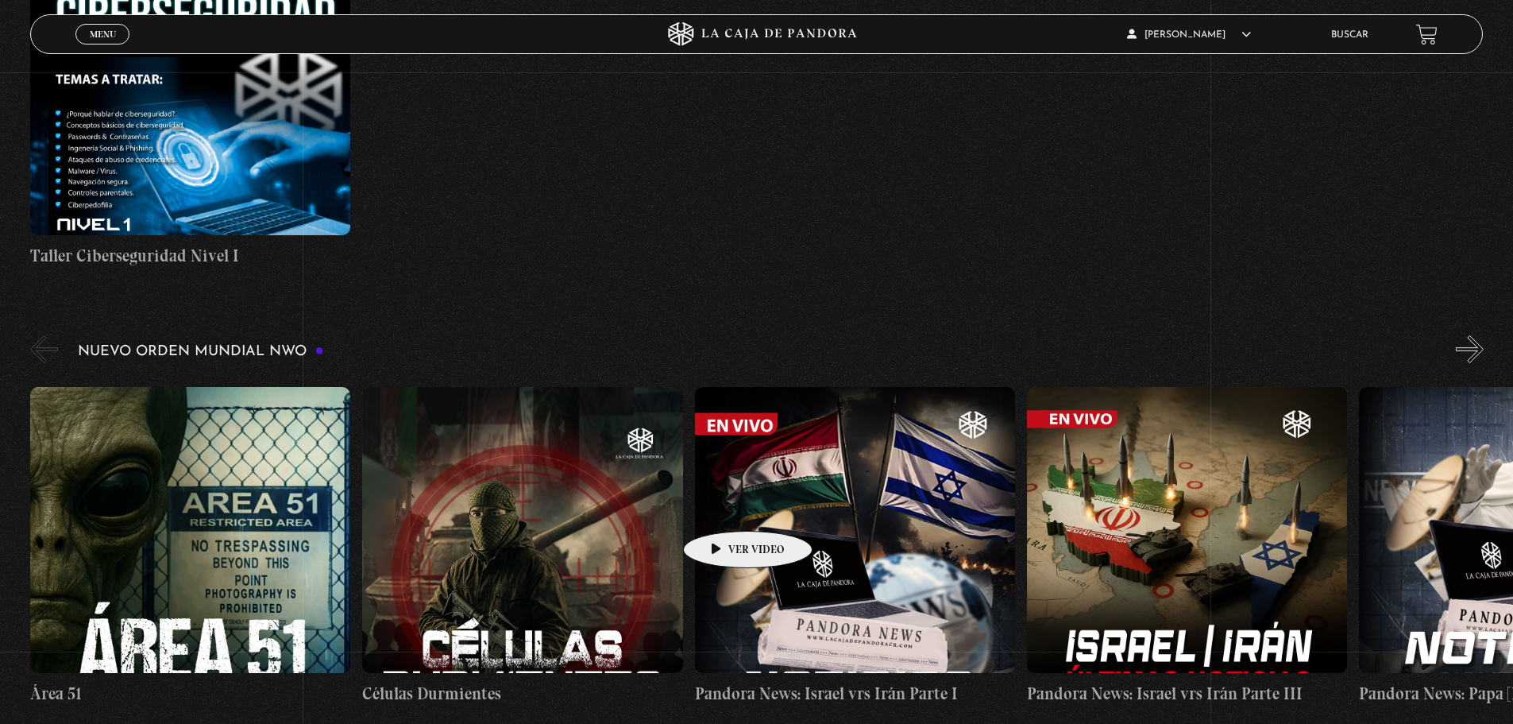
drag, startPoint x: 276, startPoint y: 477, endPoint x: 724, endPoint y: 507, distance: 449.8
drag, startPoint x: 245, startPoint y: 485, endPoint x: 753, endPoint y: 513, distance: 509.2
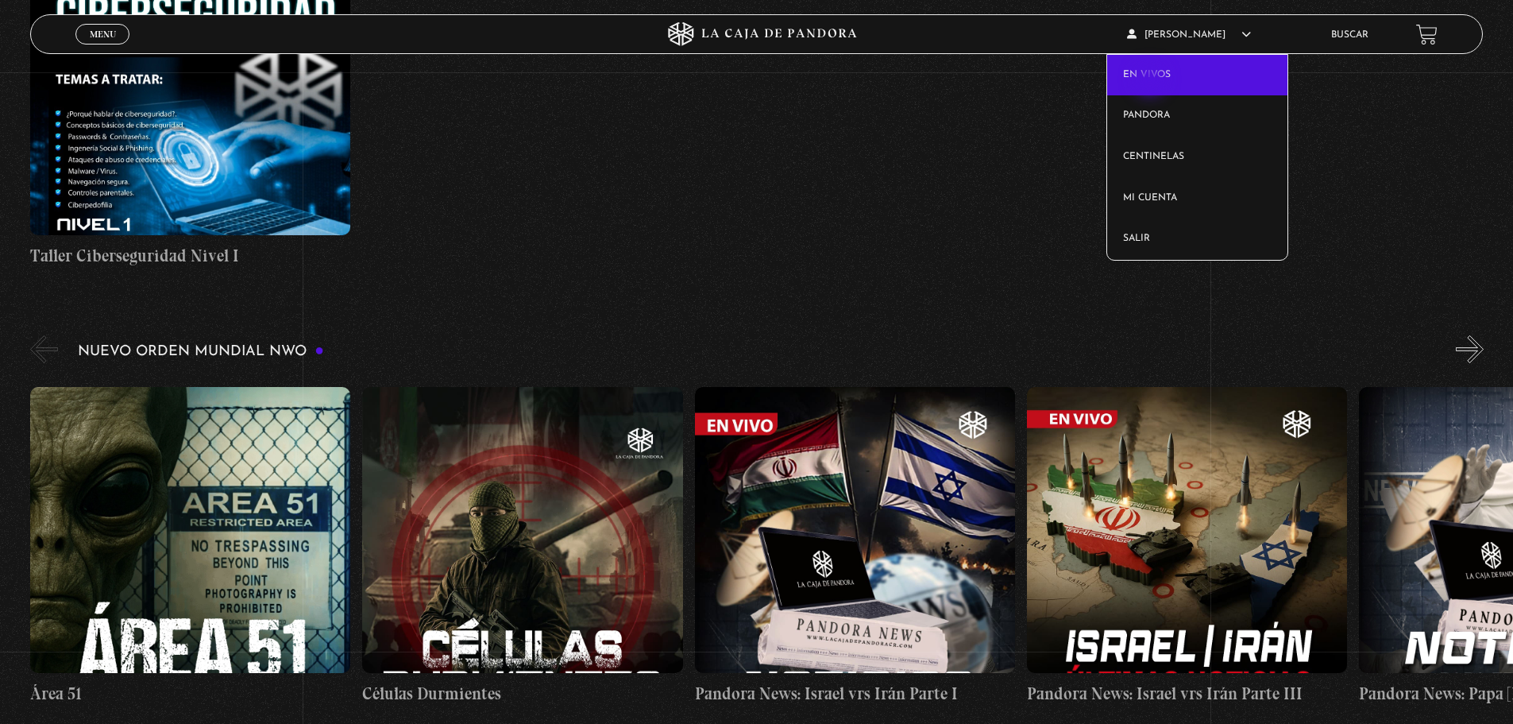
click at [1152, 81] on link "En vivos" at bounding box center [1197, 75] width 180 height 41
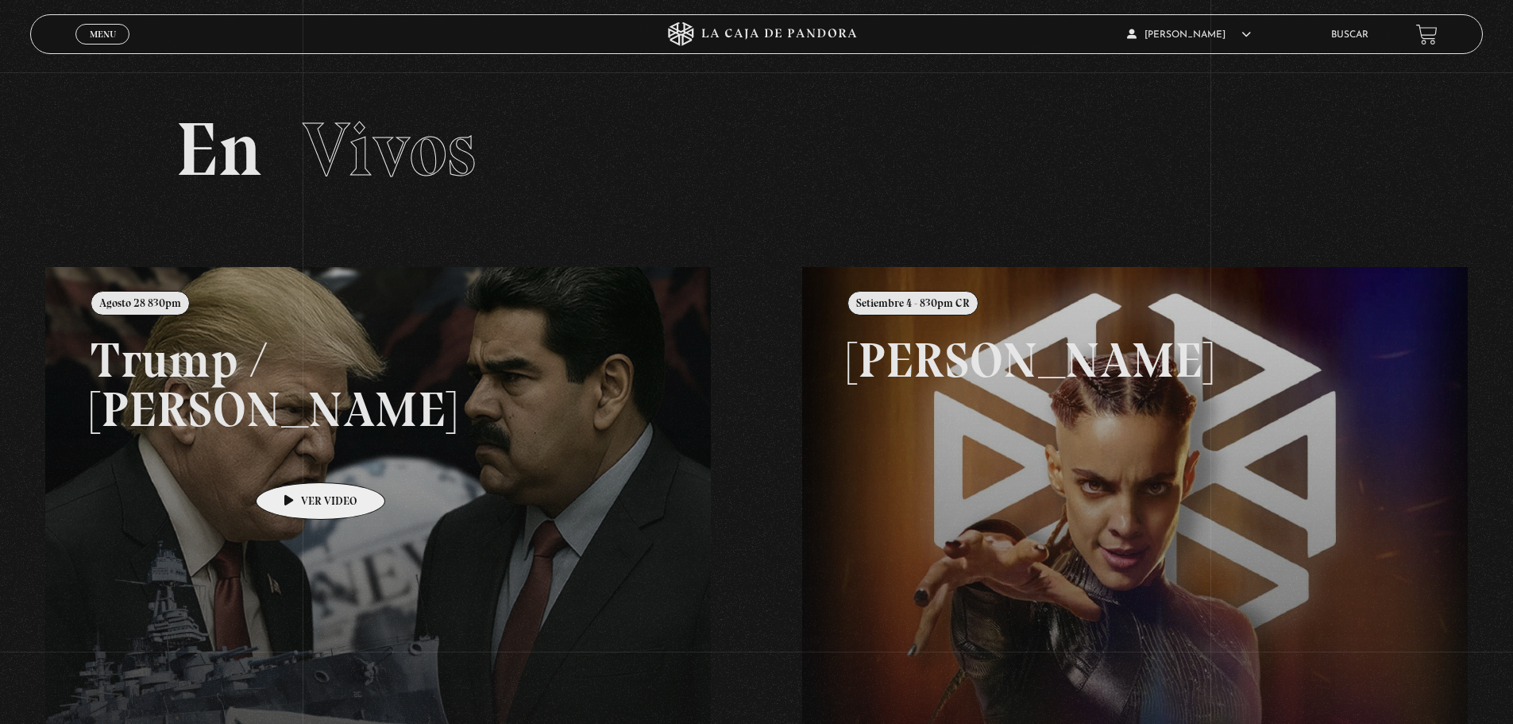
click at [295, 458] on link at bounding box center [801, 629] width 1513 height 724
